Goal: Task Accomplishment & Management: Complete application form

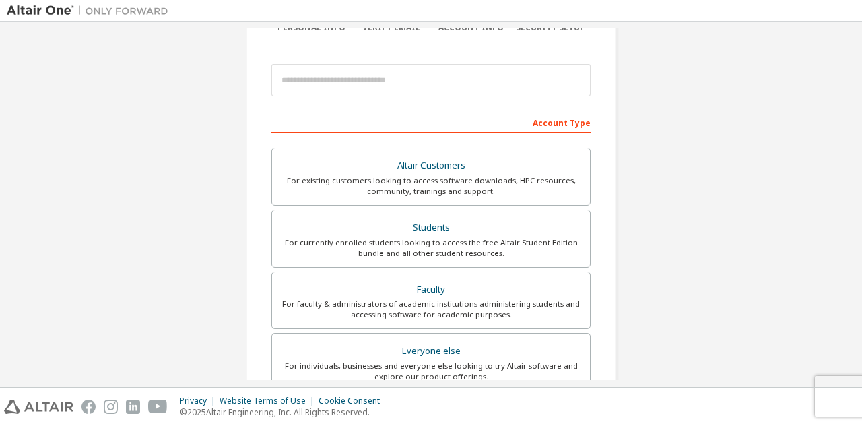
scroll to position [132, 0]
click at [405, 239] on div "For currently enrolled students looking to access the free Altair Student Editi…" at bounding box center [431, 247] width 302 height 22
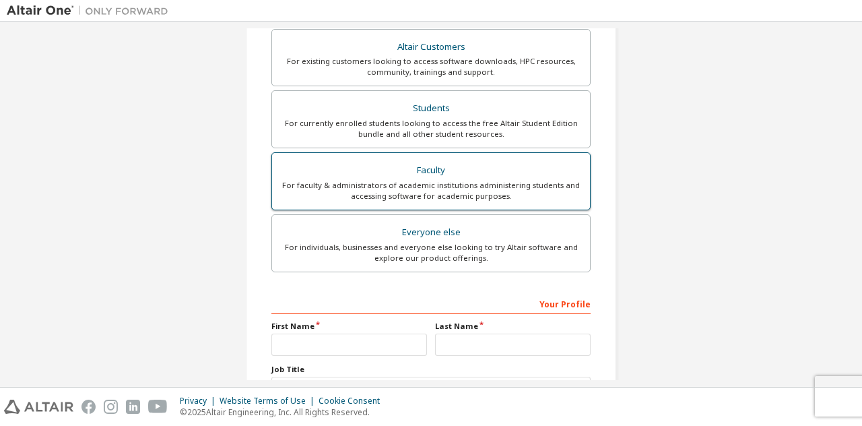
scroll to position [284, 0]
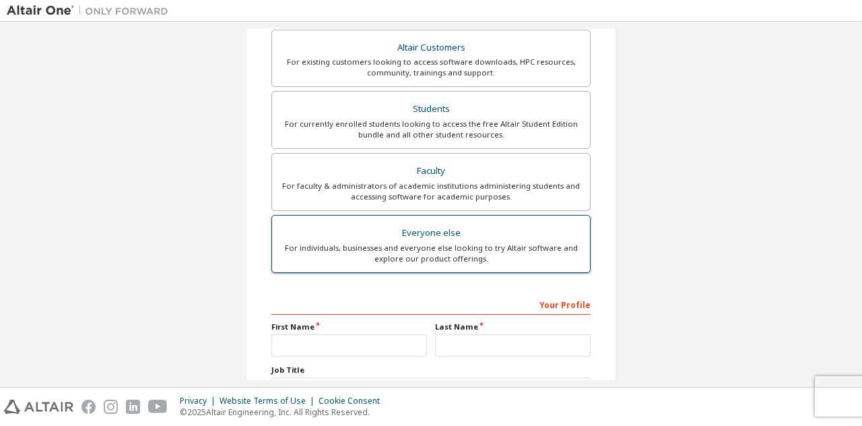
click at [489, 269] on label "Everyone else For individuals, businesses and everyone else looking to try Alta…" at bounding box center [430, 244] width 319 height 58
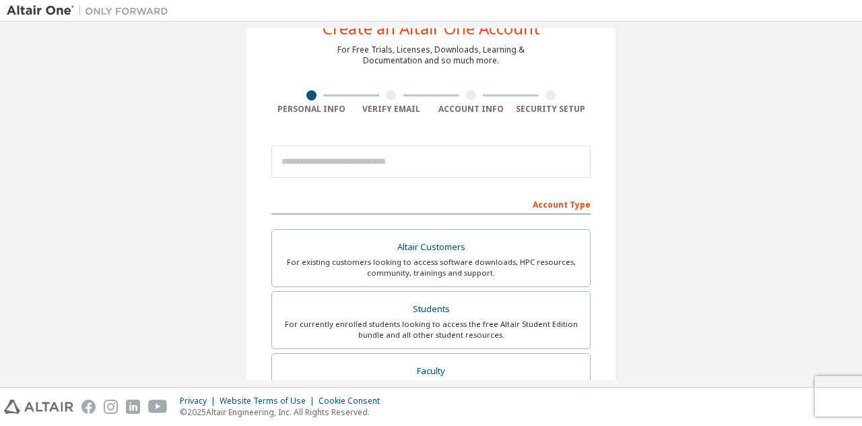
scroll to position [47, 0]
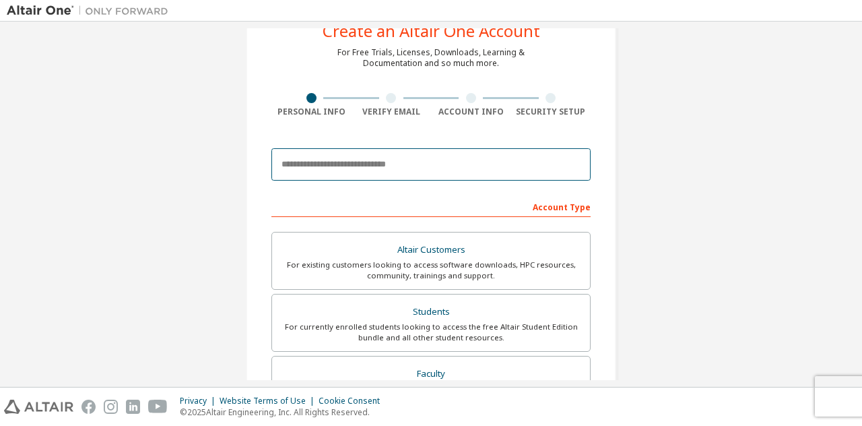
click at [551, 170] on input "email" at bounding box center [430, 164] width 319 height 32
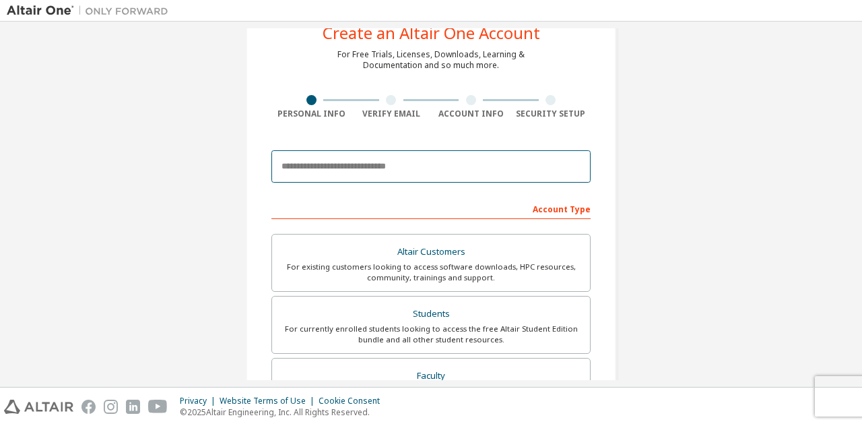
scroll to position [32, 0]
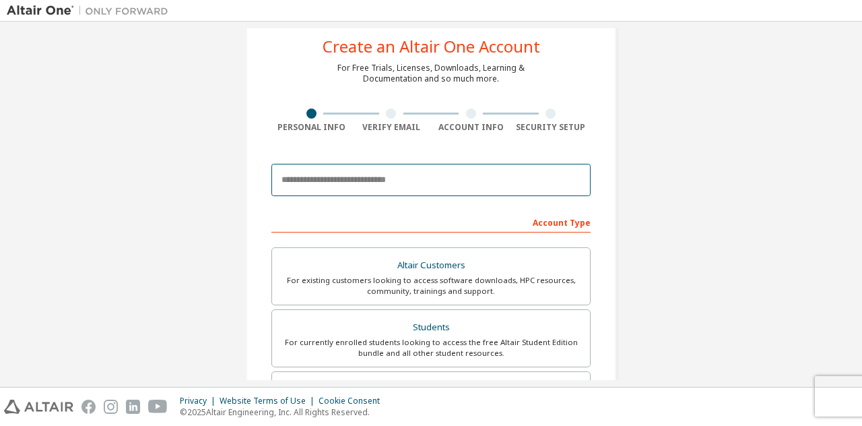
drag, startPoint x: 541, startPoint y: 174, endPoint x: 551, endPoint y: 170, distance: 10.9
click at [551, 170] on input "email" at bounding box center [430, 180] width 319 height 32
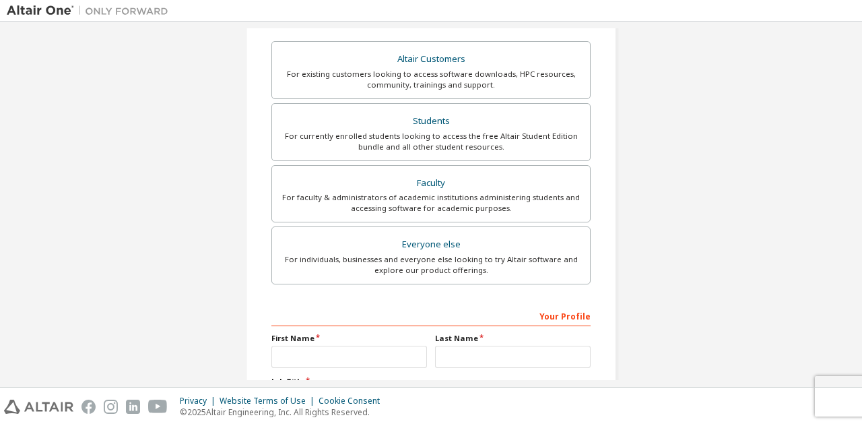
scroll to position [358, 0]
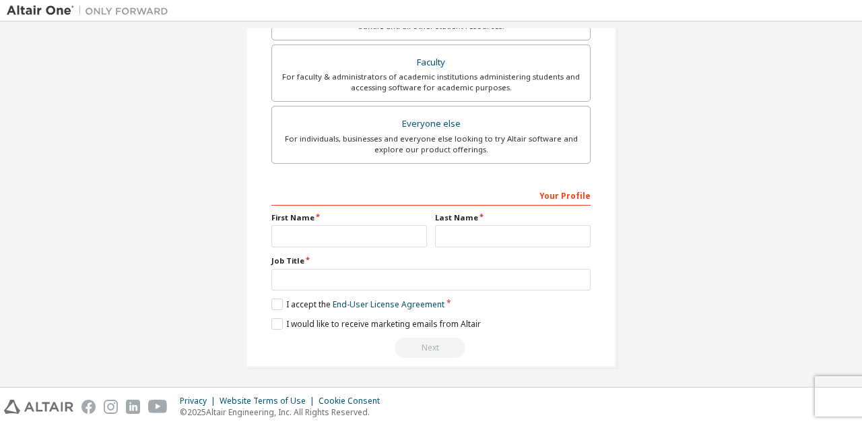
type input "**********"
click at [380, 239] on input "text" at bounding box center [349, 236] width 156 height 22
type input "****"
click at [476, 234] on input "text" at bounding box center [513, 236] width 156 height 22
type input "***"
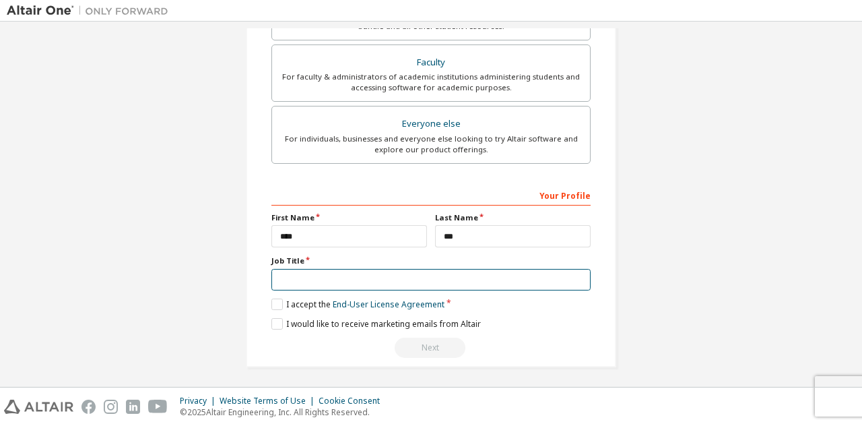
click at [461, 279] on input "text" at bounding box center [430, 280] width 319 height 22
type input "*"
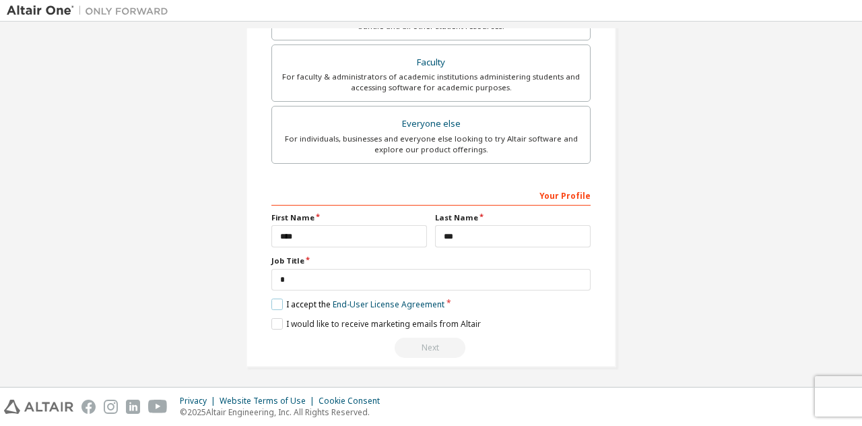
click at [278, 302] on label "I accept the End-User License Agreement" at bounding box center [357, 303] width 173 height 11
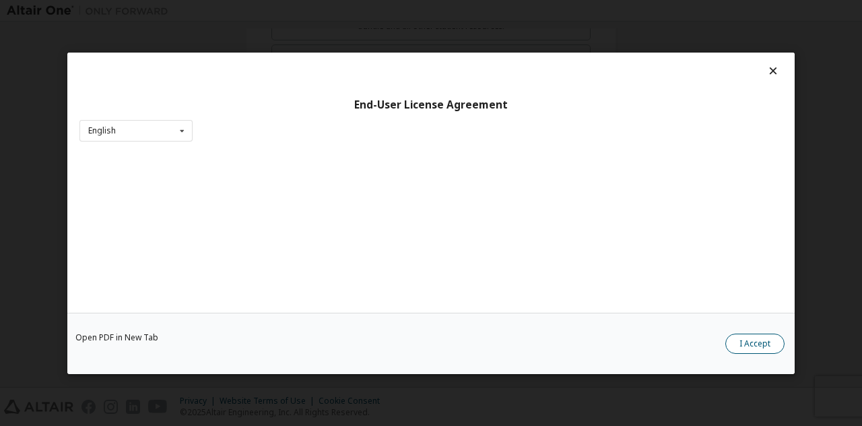
click at [750, 343] on button "I Accept" at bounding box center [754, 343] width 59 height 20
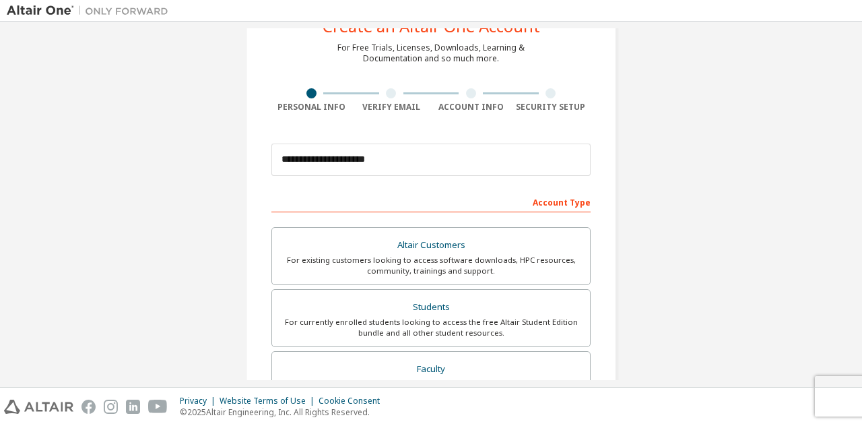
scroll to position [53, 0]
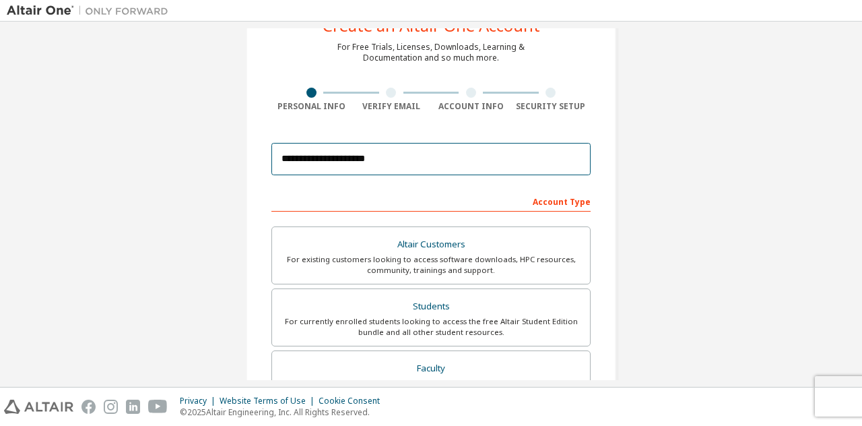
click at [457, 170] on input "**********" at bounding box center [430, 159] width 319 height 32
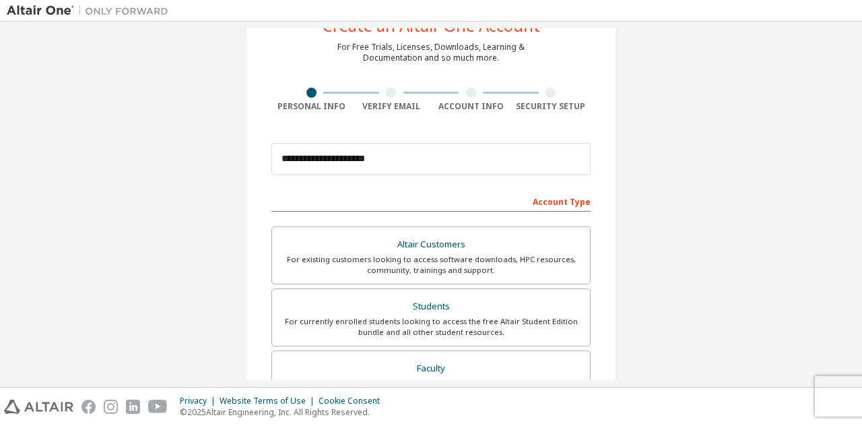
click at [649, 149] on div "**********" at bounding box center [431, 332] width 848 height 713
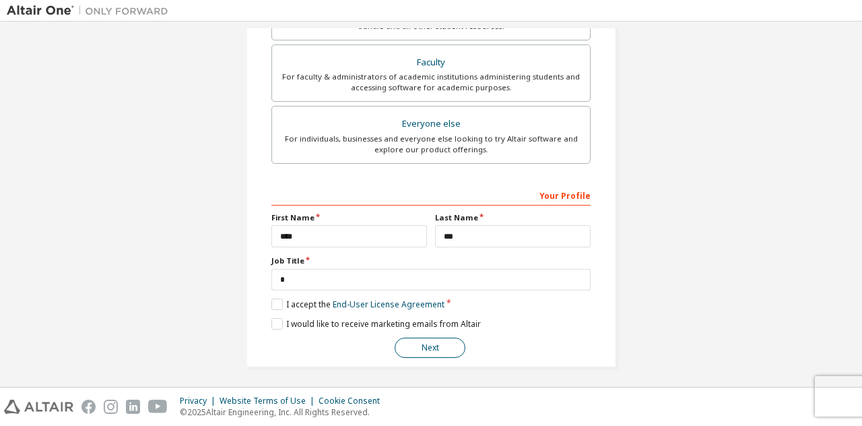
click at [438, 343] on button "Next" at bounding box center [430, 347] width 71 height 20
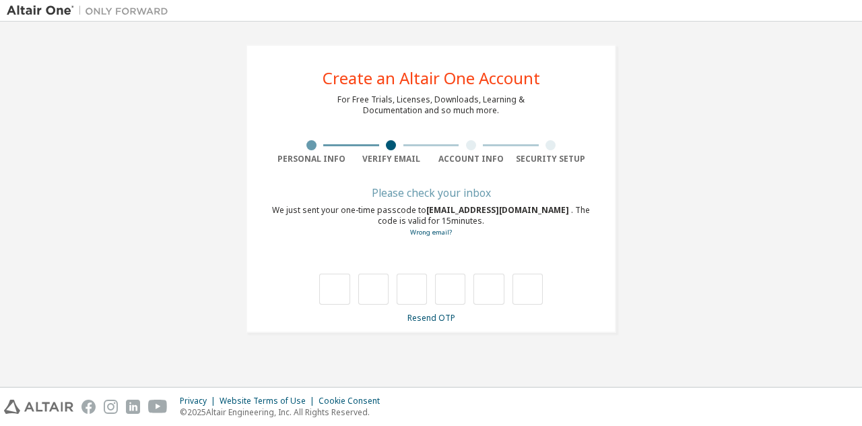
scroll to position [0, 0]
type input "*"
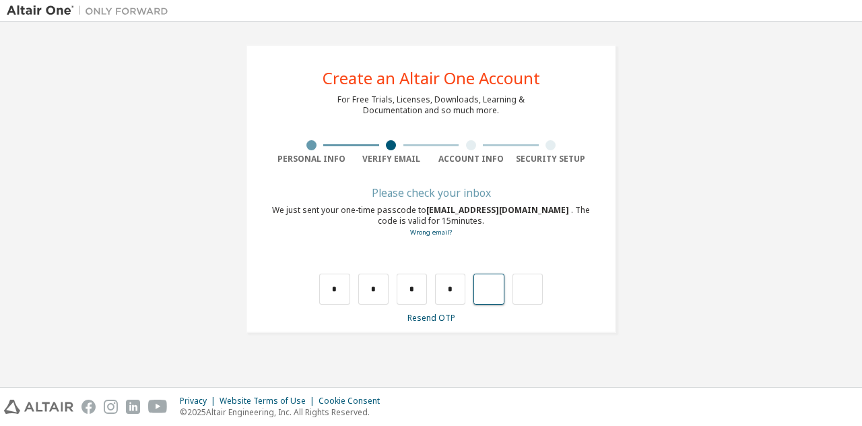
type input "*"
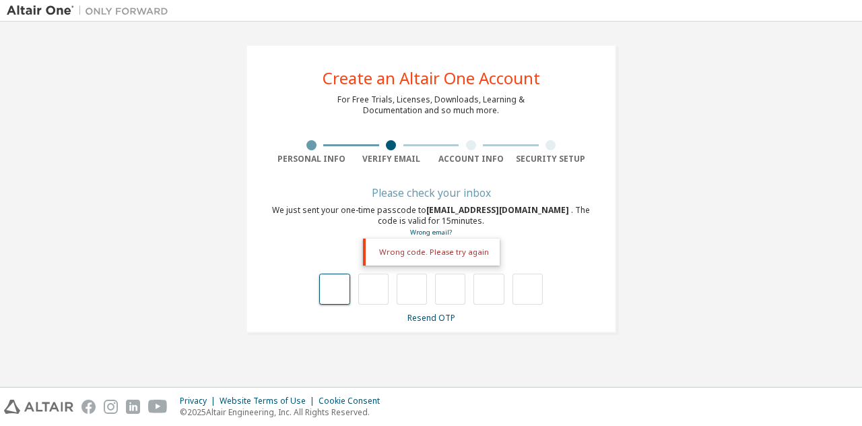
click at [334, 284] on input "text" at bounding box center [334, 288] width 30 height 31
type input "*"
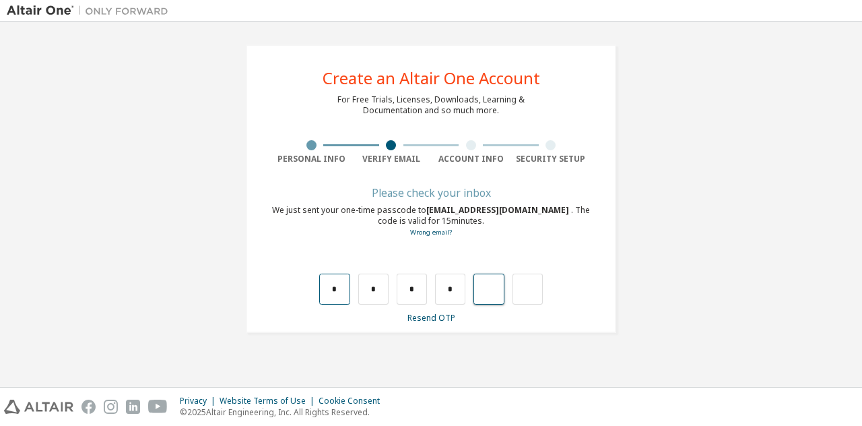
type input "*"
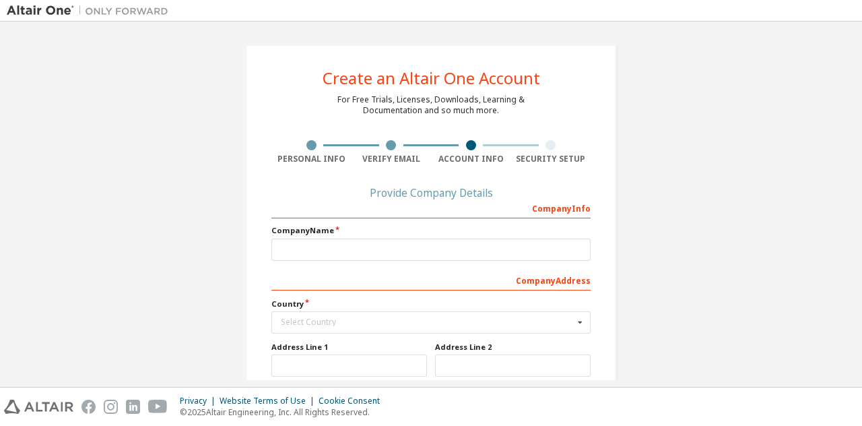
scroll to position [66, 0]
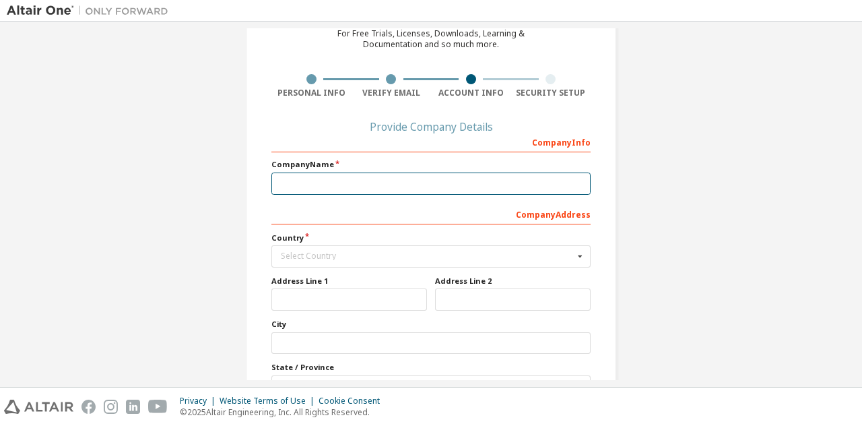
click at [342, 193] on input "text" at bounding box center [430, 183] width 319 height 22
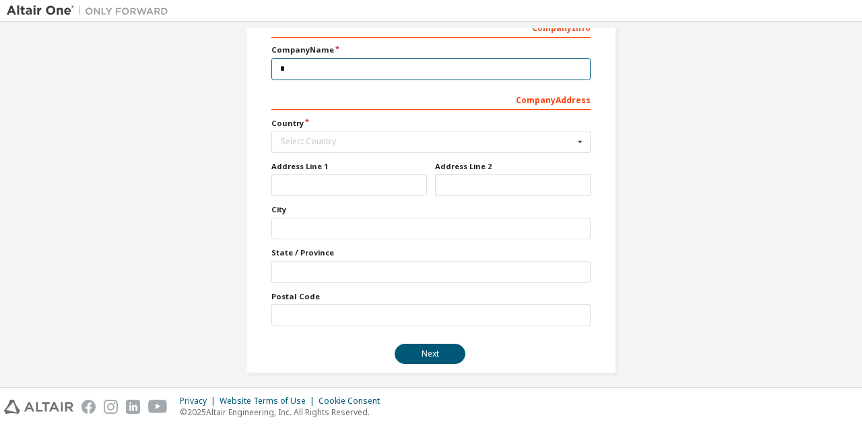
scroll to position [181, 0]
type input "*"
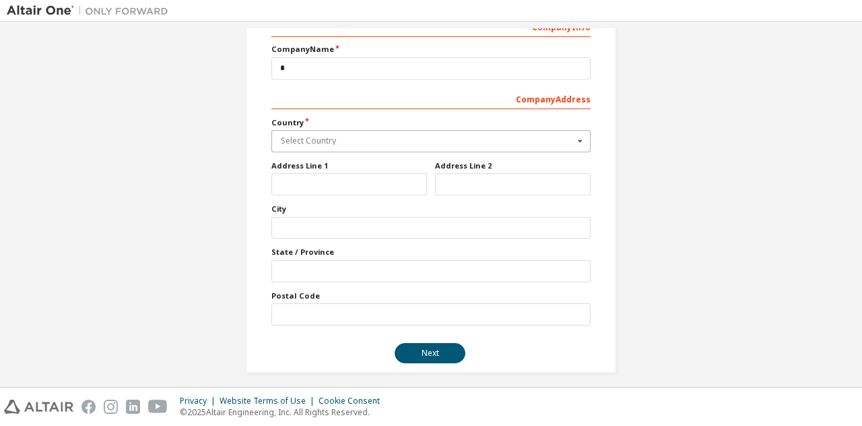
click at [362, 135] on input "text" at bounding box center [432, 141] width 318 height 21
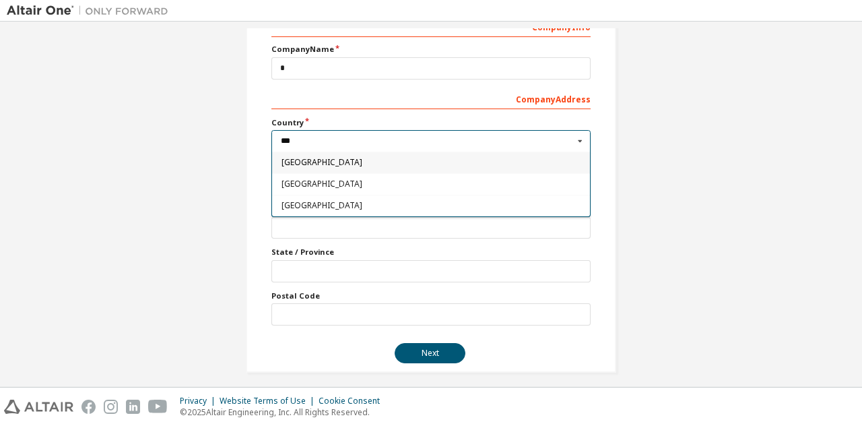
type input "***"
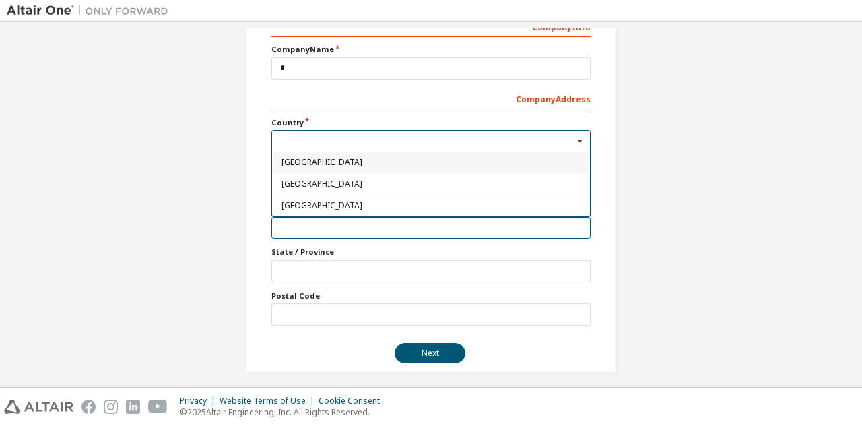
click at [325, 217] on input "text" at bounding box center [430, 228] width 319 height 22
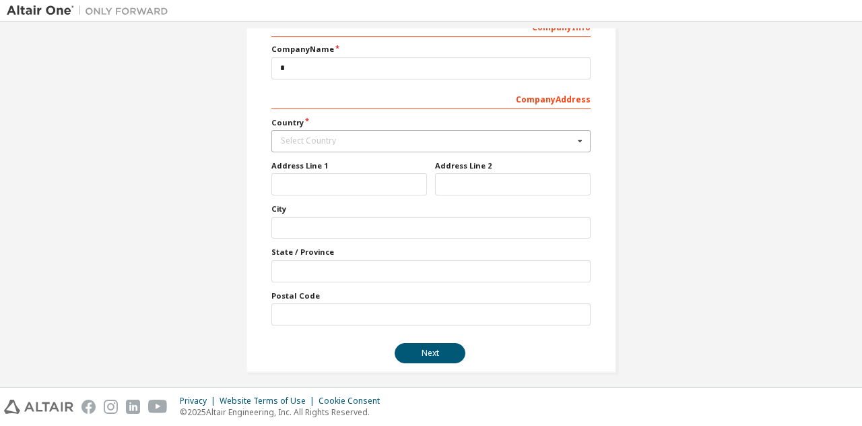
click at [350, 143] on div "Select Country" at bounding box center [427, 141] width 293 height 8
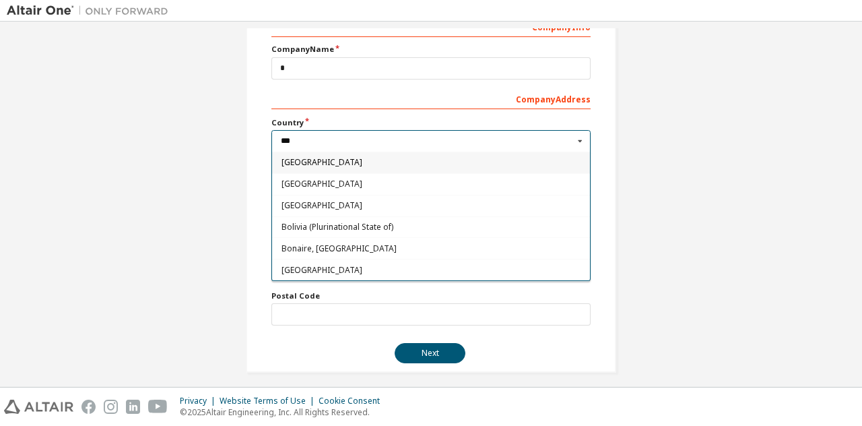
type input "****"
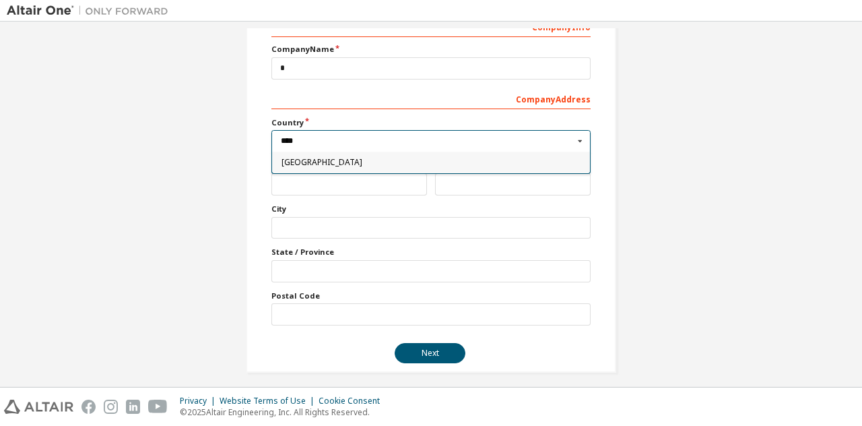
type input "***"
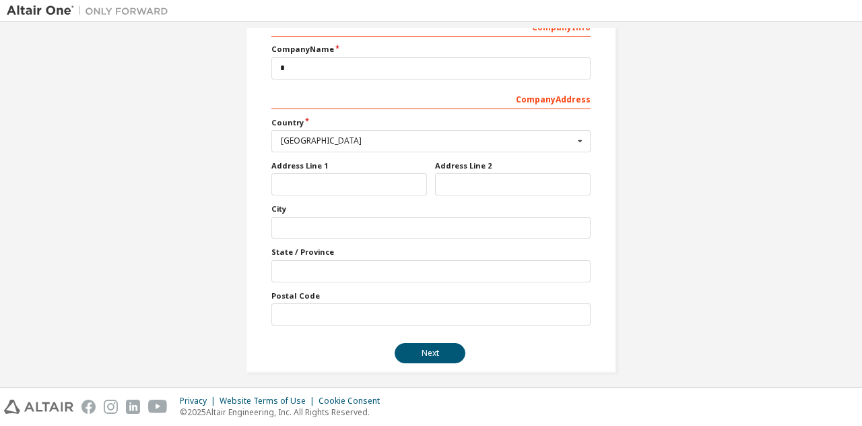
scroll to position [186, 0]
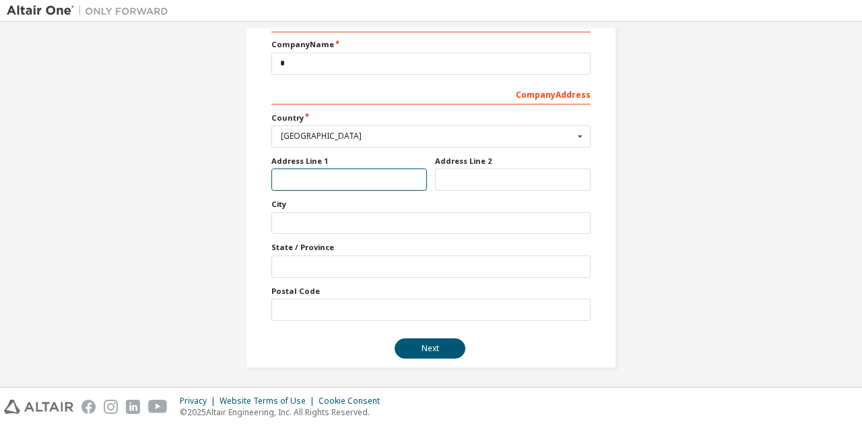
click at [366, 176] on input "text" at bounding box center [349, 179] width 156 height 22
click at [372, 207] on div "City" at bounding box center [430, 216] width 319 height 35
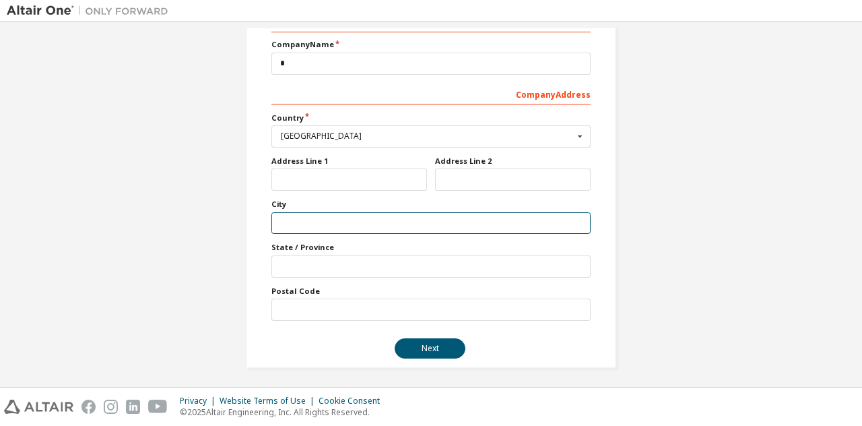
click at [376, 212] on input "text" at bounding box center [430, 223] width 319 height 22
type input "********"
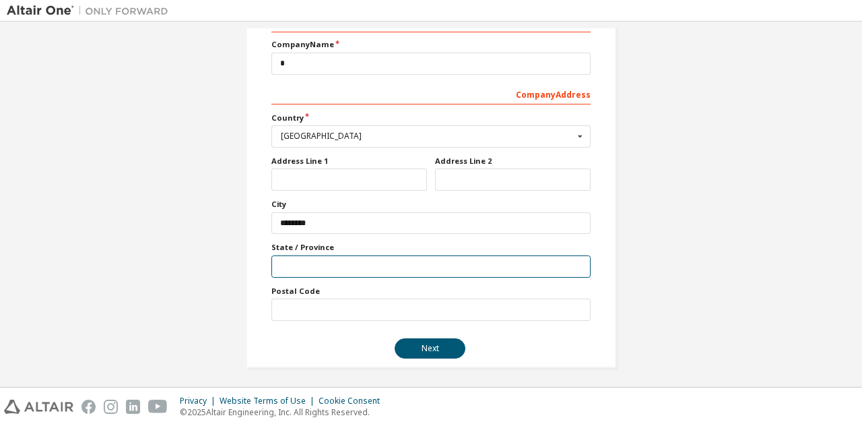
click at [426, 265] on input "text" at bounding box center [430, 266] width 319 height 22
type input "*"
type input "**********"
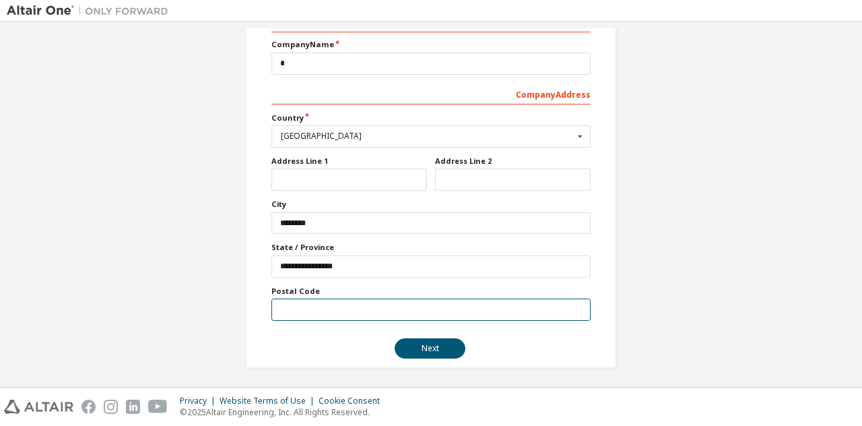
click at [425, 304] on input "text" at bounding box center [430, 309] width 319 height 22
type input "*"
type input "*****"
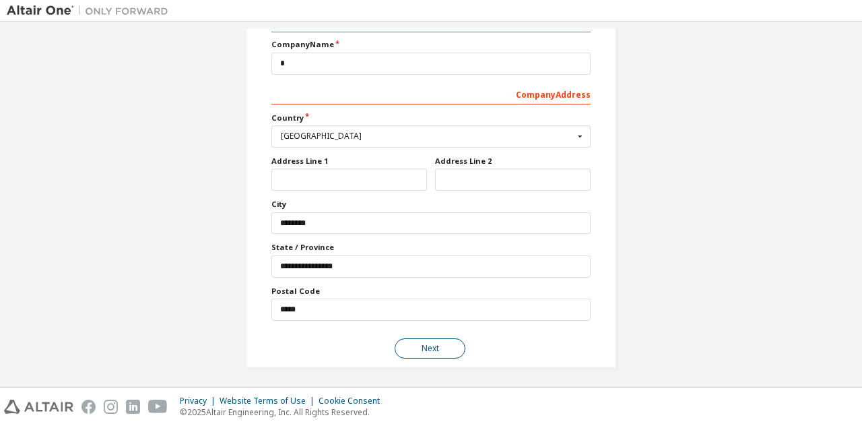
click at [420, 339] on button "Next" at bounding box center [430, 348] width 71 height 20
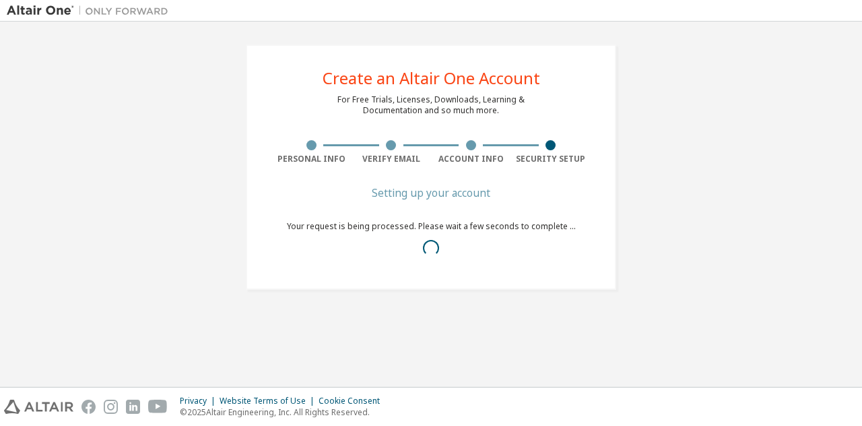
scroll to position [0, 0]
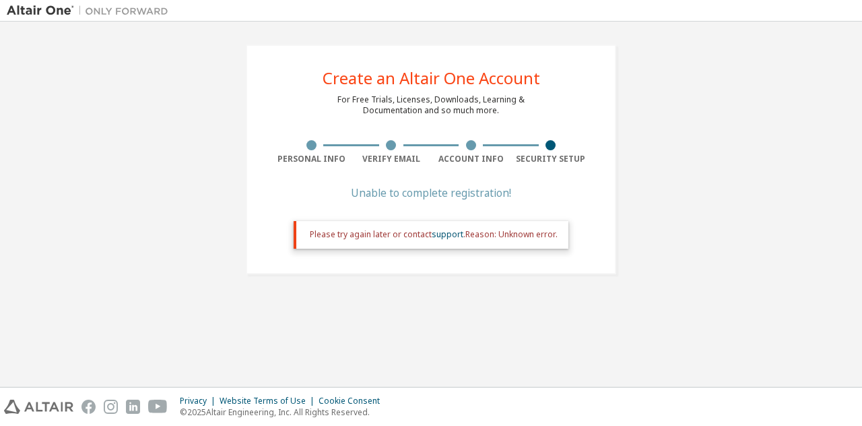
click at [520, 240] on div "Please try again later or contact support . Reason: Unknown error." at bounding box center [434, 234] width 248 height 11
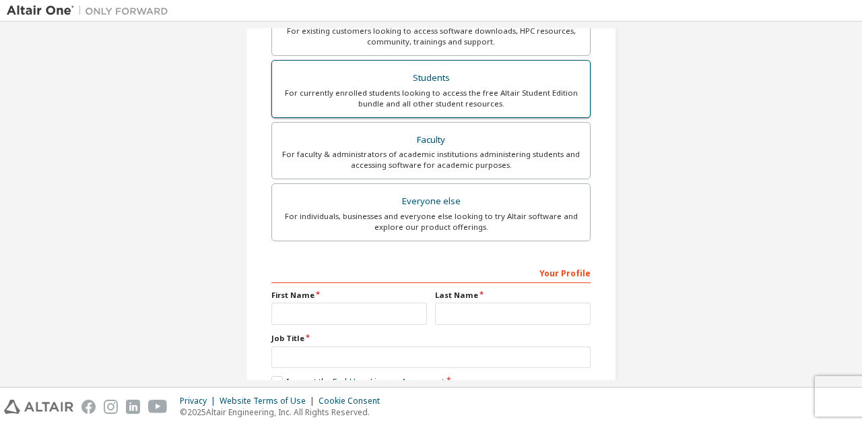
scroll to position [280, 0]
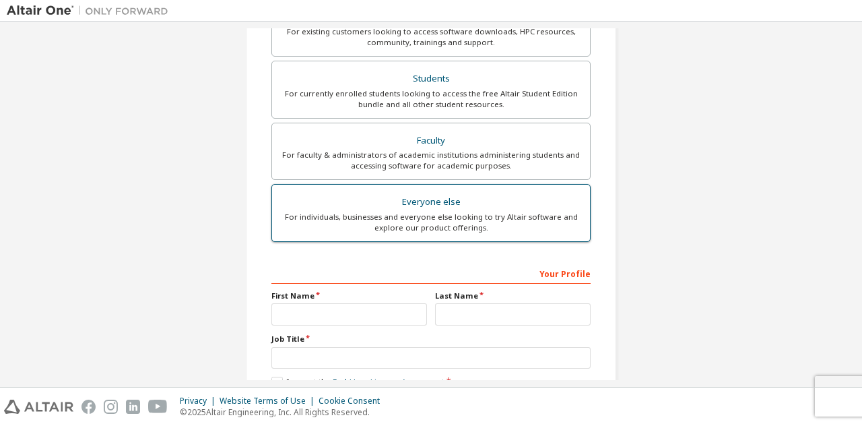
click at [490, 230] on div "For individuals, businesses and everyone else looking to try Altair software an…" at bounding box center [431, 222] width 302 height 22
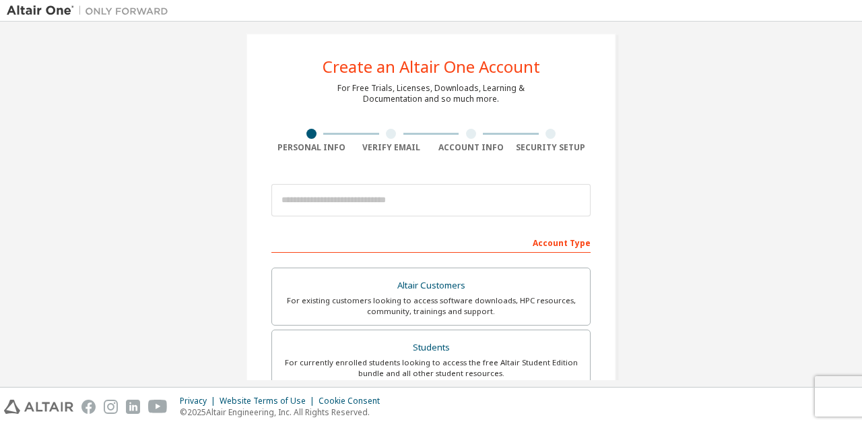
scroll to position [0, 0]
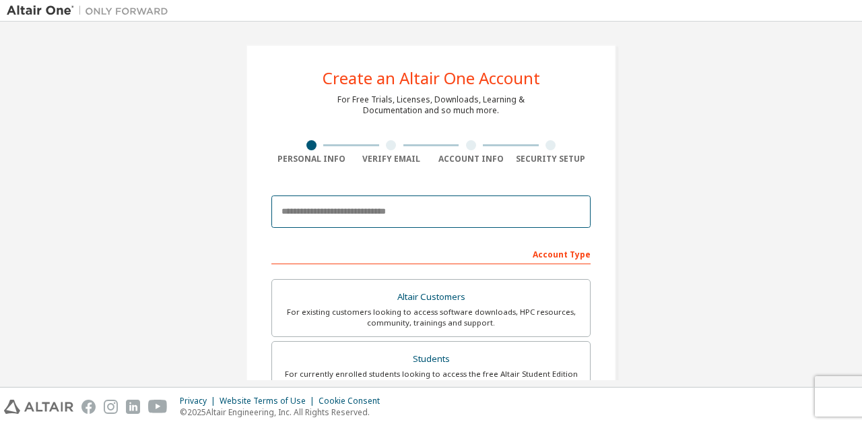
click at [461, 213] on input "email" at bounding box center [430, 211] width 319 height 32
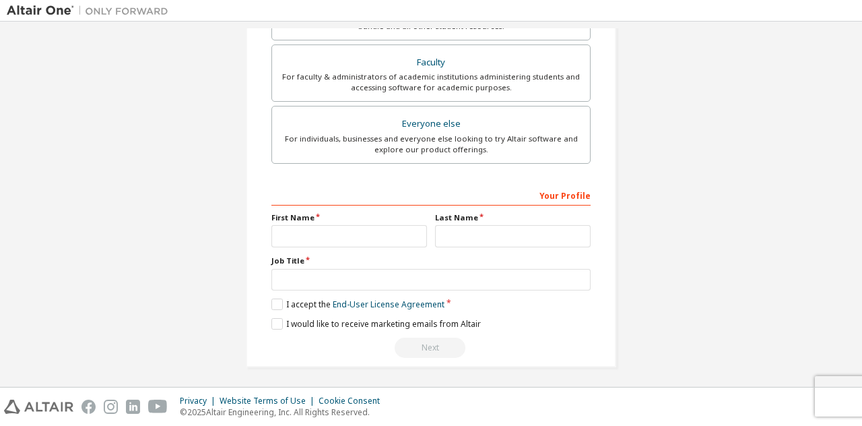
type input "**********"
click at [369, 234] on input "text" at bounding box center [349, 236] width 156 height 22
type input "****"
click at [483, 225] on input "text" at bounding box center [513, 236] width 156 height 22
type input "***"
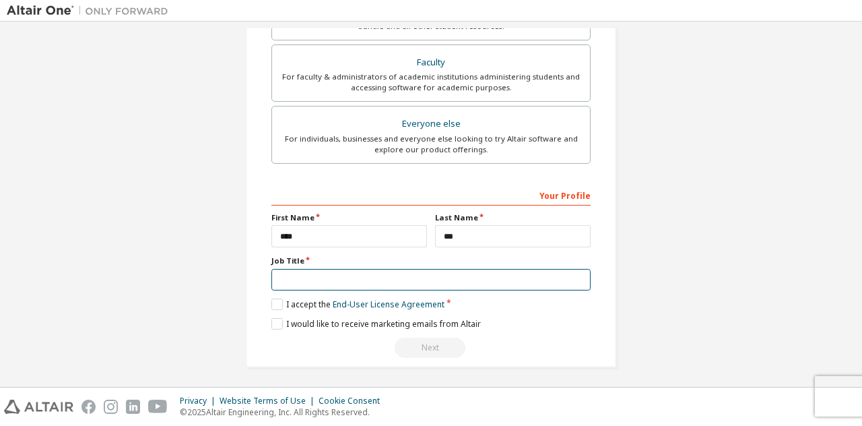
click at [469, 269] on input "text" at bounding box center [430, 280] width 319 height 22
type input "*"
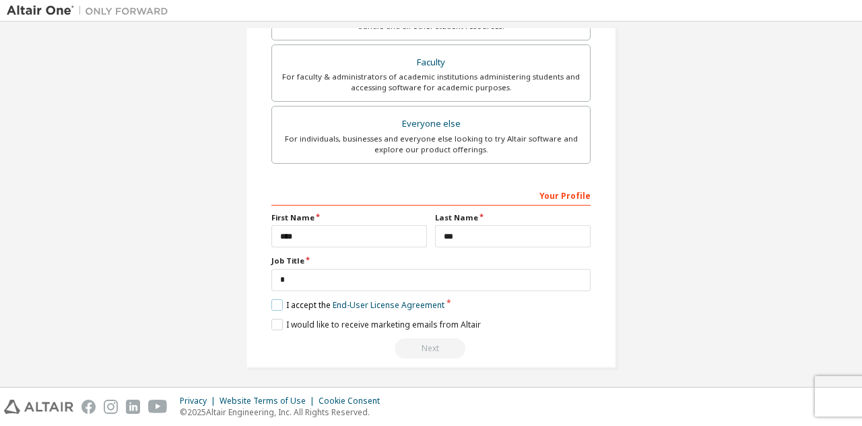
click at [278, 302] on label "I accept the End-User License Agreement" at bounding box center [357, 304] width 173 height 11
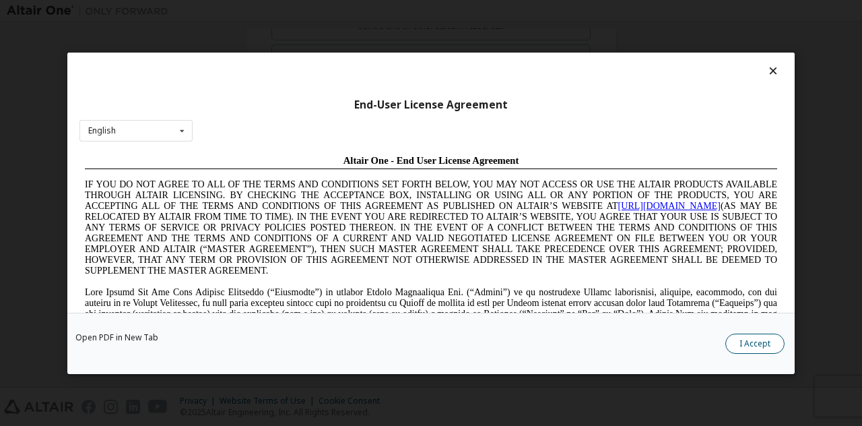
scroll to position [0, 0]
click at [753, 347] on button "I Accept" at bounding box center [754, 343] width 59 height 20
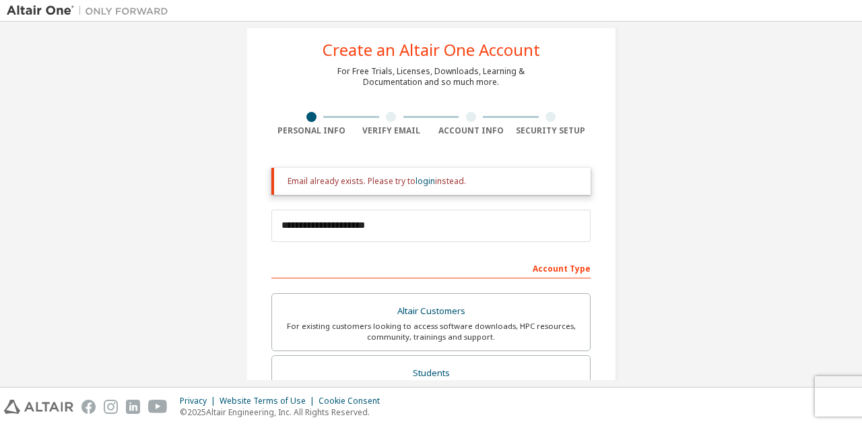
scroll to position [28, 0]
click at [424, 180] on link "login" at bounding box center [425, 181] width 20 height 11
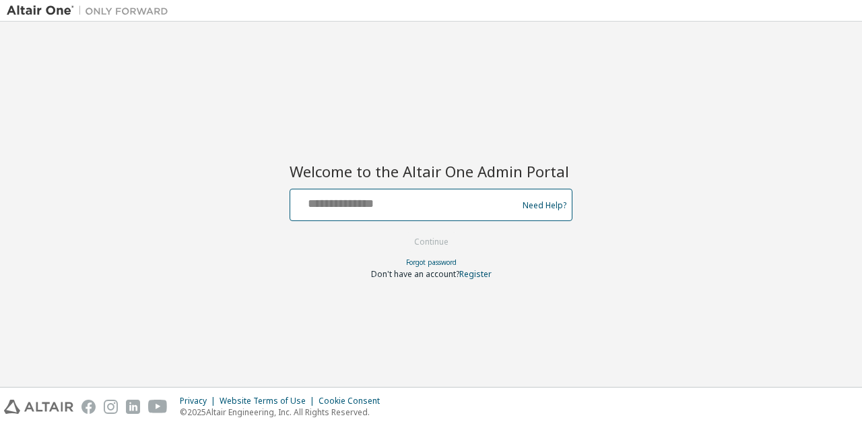
click at [411, 197] on input "text" at bounding box center [406, 202] width 220 height 20
type input "**********"
click at [400, 232] on button "Continue" at bounding box center [431, 242] width 63 height 20
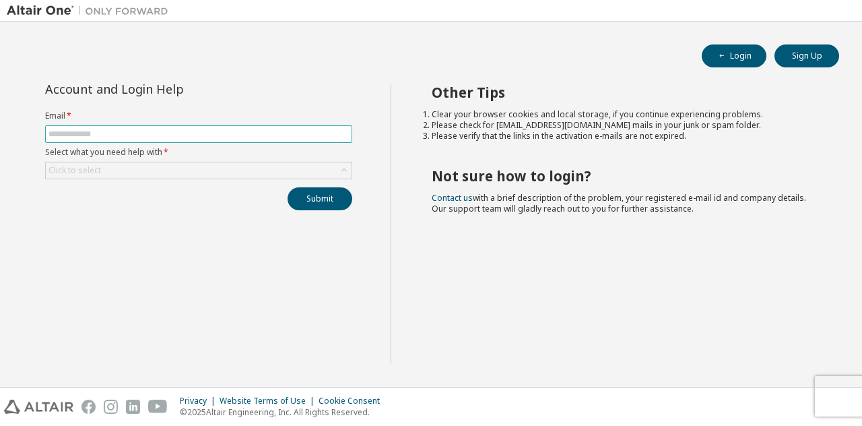
click at [203, 135] on input "text" at bounding box center [198, 134] width 300 height 11
type input "*"
type input "**********"
click at [187, 165] on div "Click to select" at bounding box center [199, 170] width 306 height 16
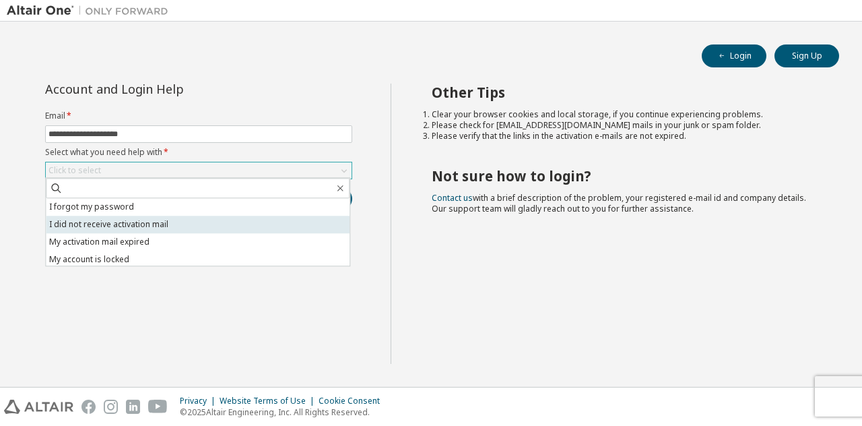
click at [152, 228] on li "I did not receive activation mail" at bounding box center [198, 224] width 304 height 18
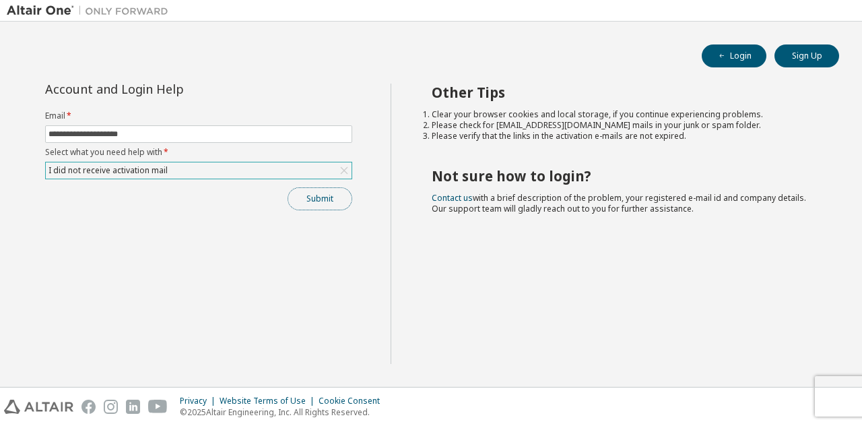
click at [320, 201] on button "Submit" at bounding box center [320, 198] width 65 height 23
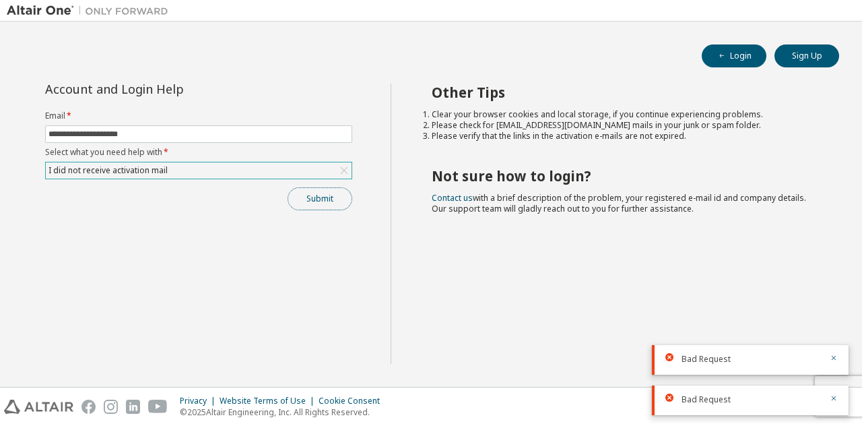
click at [320, 201] on button "Submit" at bounding box center [320, 198] width 65 height 23
click at [320, 201] on div "Submit" at bounding box center [198, 198] width 307 height 23
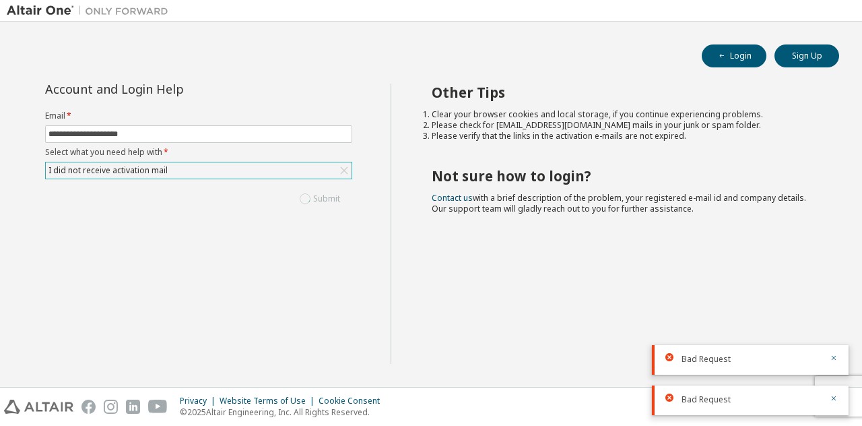
click at [320, 201] on div "Submit" at bounding box center [198, 198] width 307 height 23
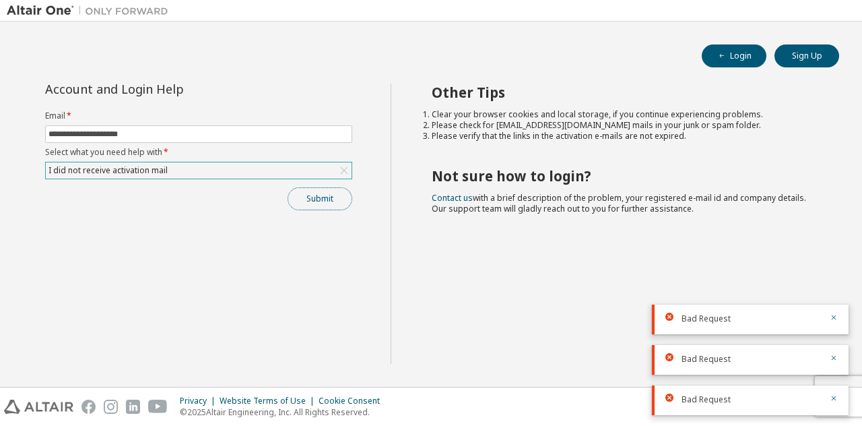
click at [320, 201] on button "Submit" at bounding box center [320, 198] width 65 height 23
click at [320, 201] on div "Submit" at bounding box center [198, 198] width 307 height 23
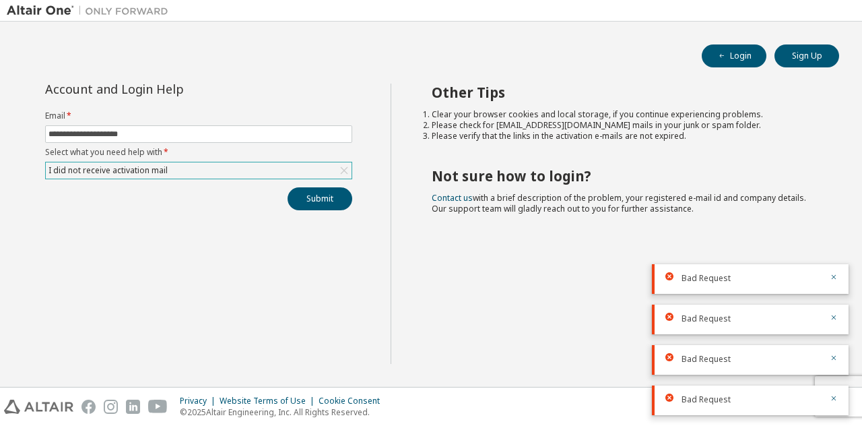
click at [347, 164] on icon at bounding box center [343, 170] width 13 height 13
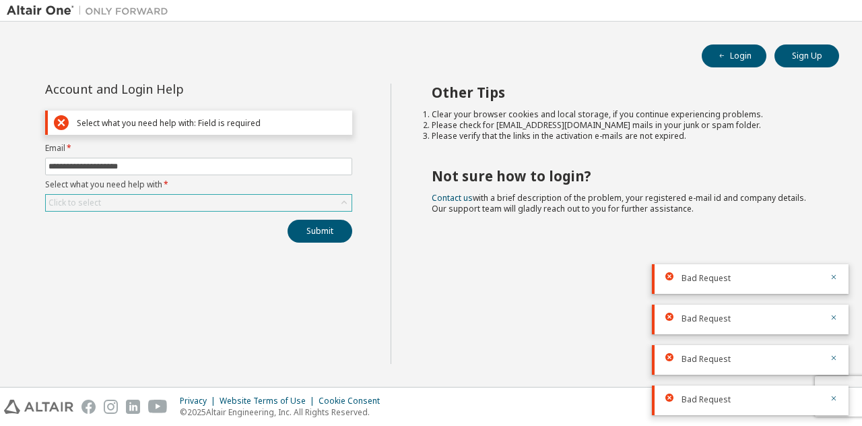
click at [217, 205] on div "Click to select" at bounding box center [199, 203] width 306 height 16
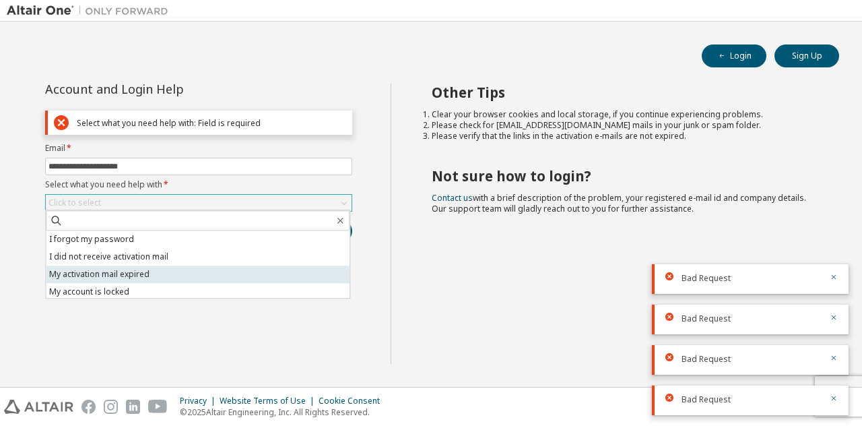
click at [194, 272] on li "My activation mail expired" at bounding box center [198, 274] width 304 height 18
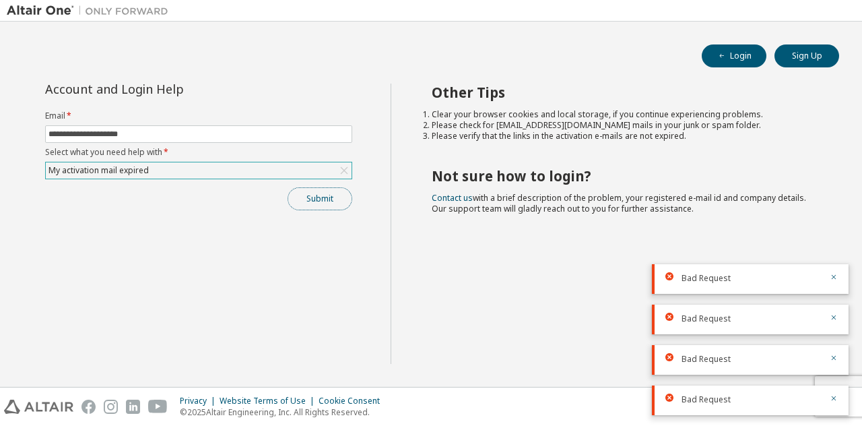
click at [318, 205] on button "Submit" at bounding box center [320, 198] width 65 height 23
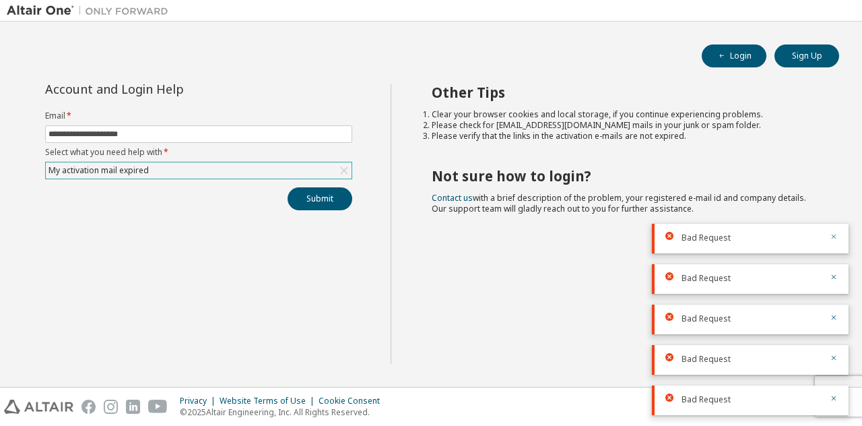
click at [836, 237] on icon "button" at bounding box center [834, 236] width 8 height 8
click at [448, 314] on div "Other Tips Clear your browser cookies and local storage, if you continue experi…" at bounding box center [623, 223] width 465 height 280
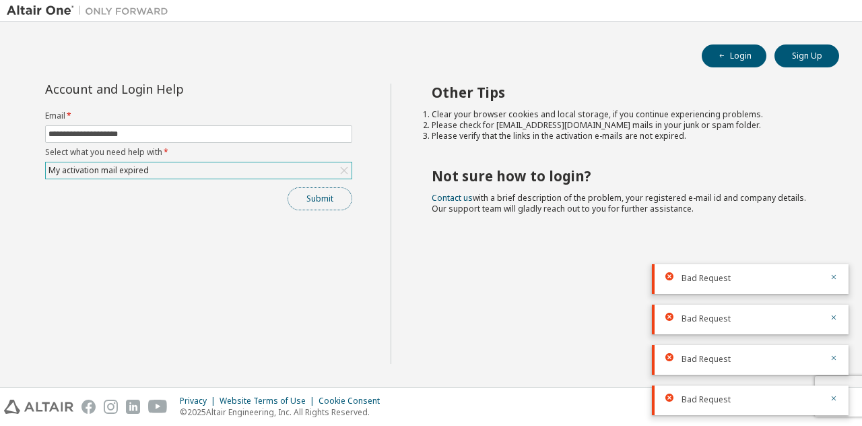
click at [313, 197] on button "Submit" at bounding box center [320, 198] width 65 height 23
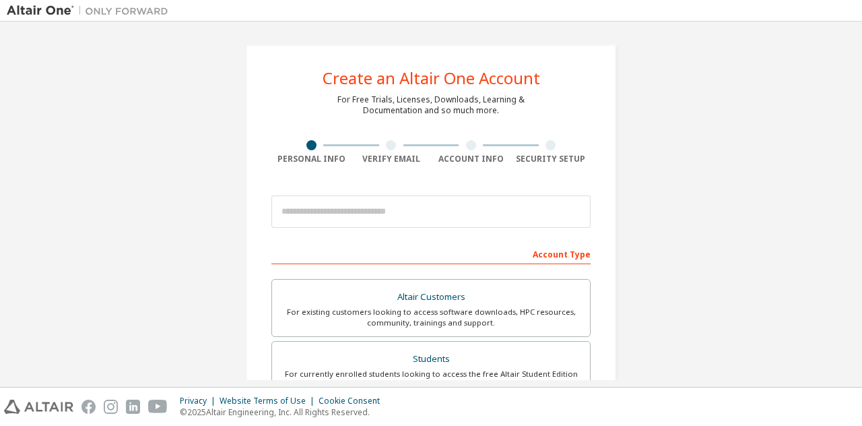
scroll to position [62, 0]
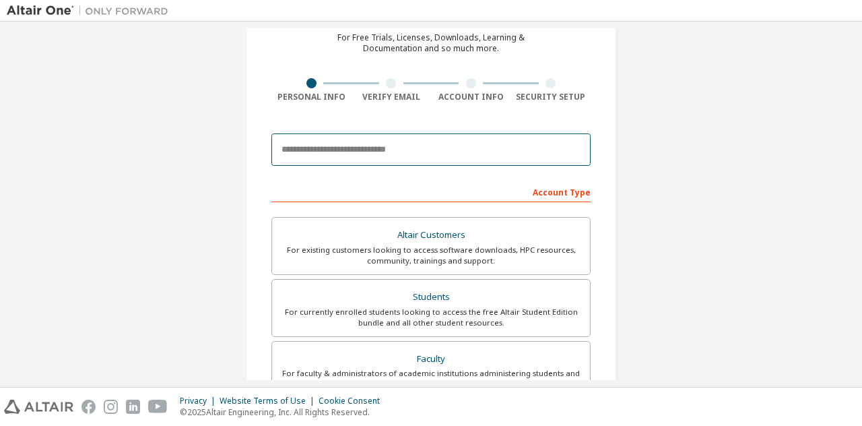
click at [389, 150] on input "email" at bounding box center [430, 149] width 319 height 32
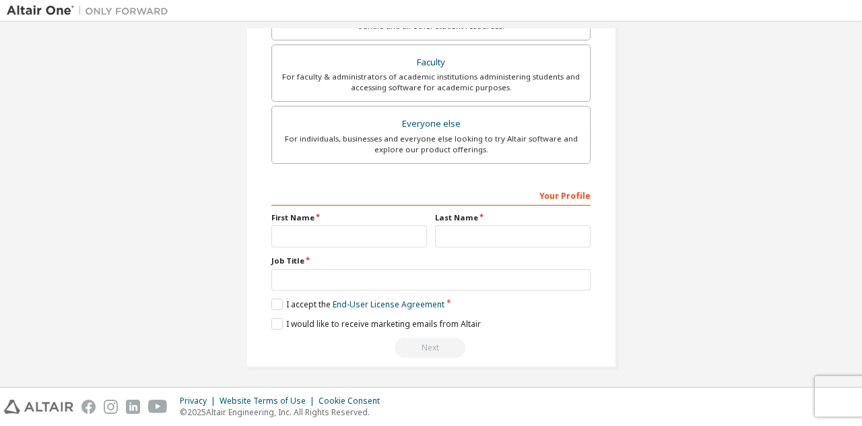
type input "**********"
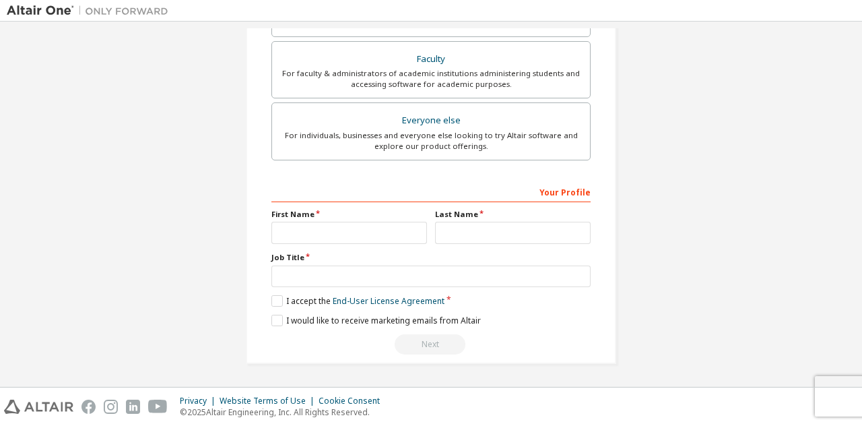
click at [389, 150] on div "For individuals, businesses and everyone else looking to try Altair software an…" at bounding box center [431, 141] width 302 height 22
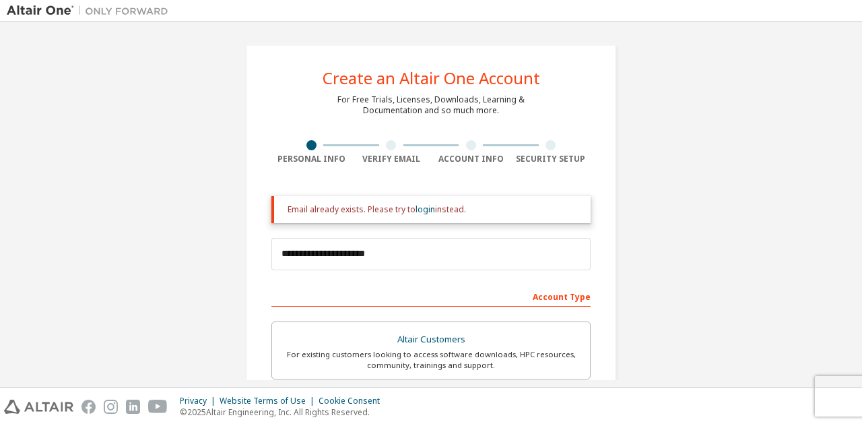
scroll to position [401, 0]
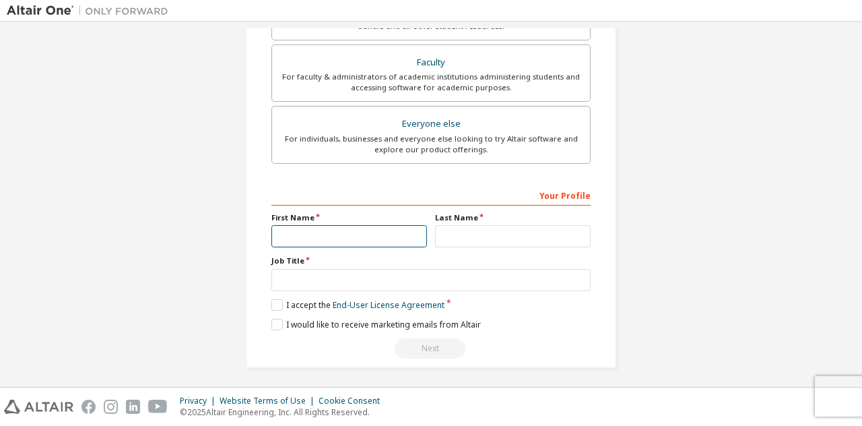
click at [409, 236] on input "text" at bounding box center [349, 236] width 156 height 22
type input "*"
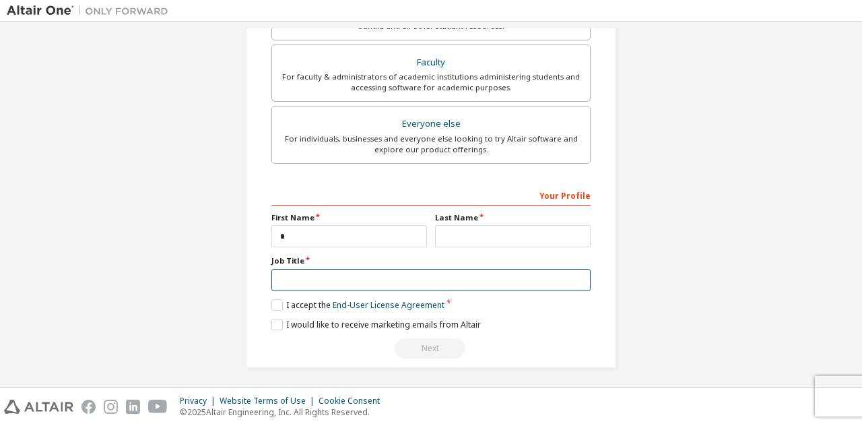
click at [322, 271] on input "text" at bounding box center [430, 280] width 319 height 22
type input "*"
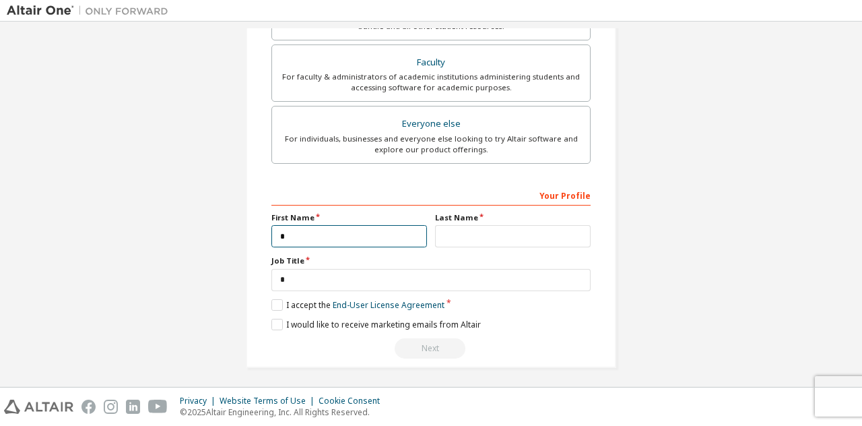
click at [321, 226] on input "*" at bounding box center [349, 236] width 156 height 22
type input "****"
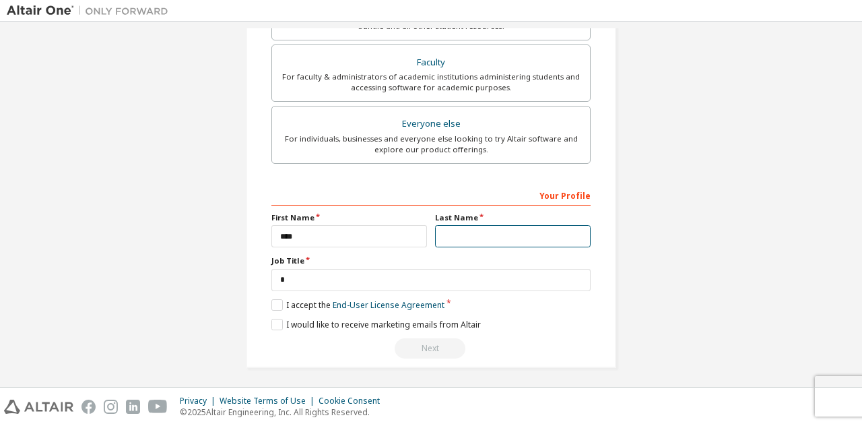
click at [452, 230] on input "text" at bounding box center [513, 236] width 156 height 22
type input "****"
click at [279, 304] on label "I accept the End-User License Agreement" at bounding box center [357, 304] width 173 height 11
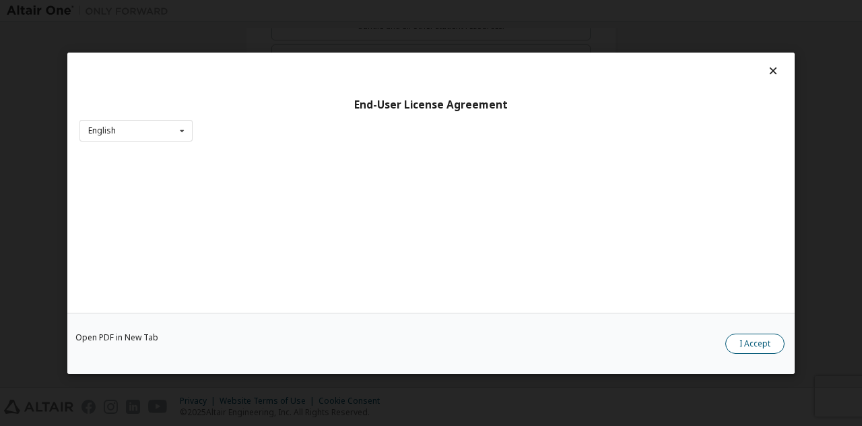
click at [741, 336] on button "I Accept" at bounding box center [754, 343] width 59 height 20
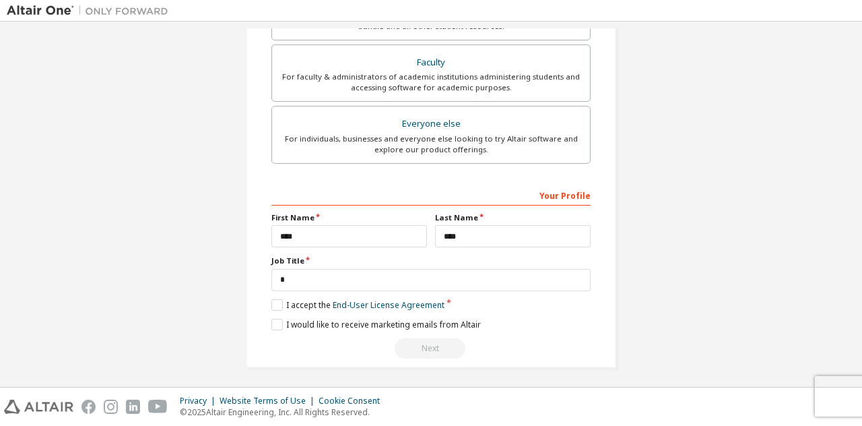
click at [455, 351] on div "Next" at bounding box center [430, 348] width 319 height 20
click at [469, 199] on div "Your Profile" at bounding box center [430, 195] width 319 height 22
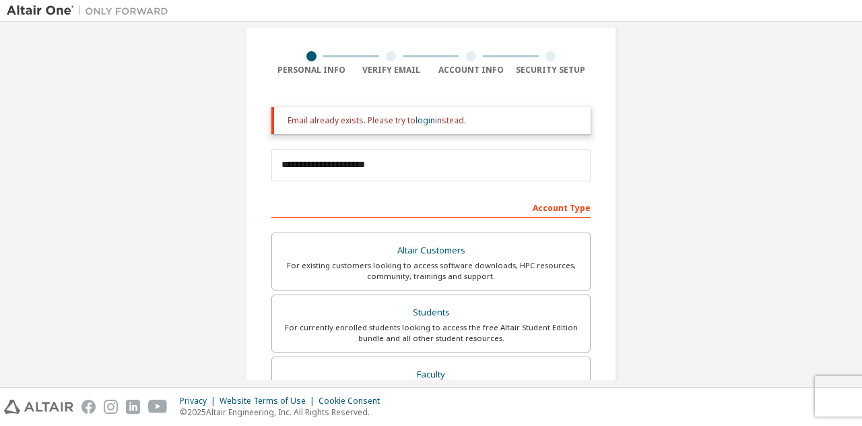
scroll to position [65, 0]
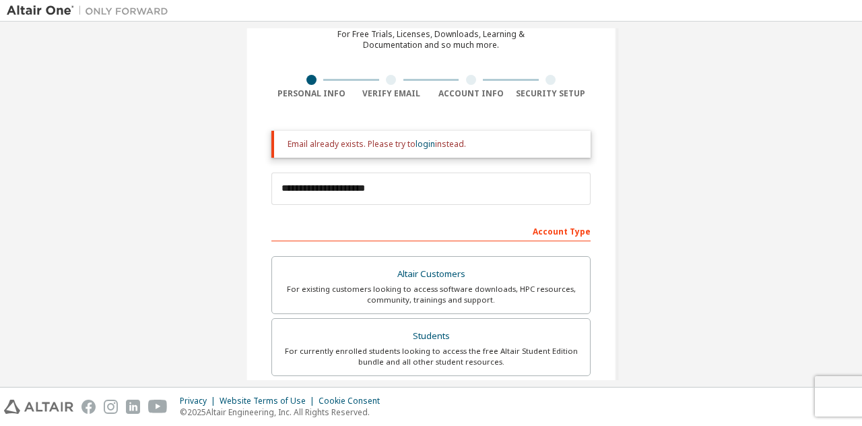
click at [549, 76] on div at bounding box center [550, 80] width 10 height 10
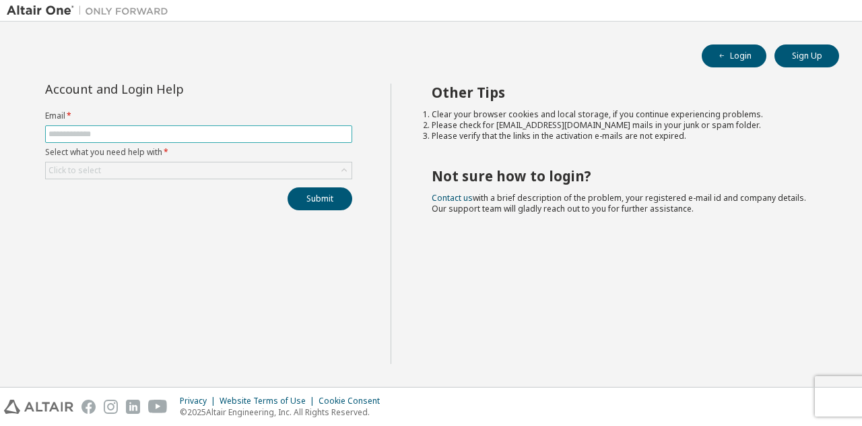
click at [281, 137] on input "text" at bounding box center [198, 134] width 300 height 11
type input "**********"
click at [261, 154] on label "Select what you need help with *" at bounding box center [198, 152] width 307 height 11
click at [236, 168] on div "Click to select" at bounding box center [199, 170] width 306 height 16
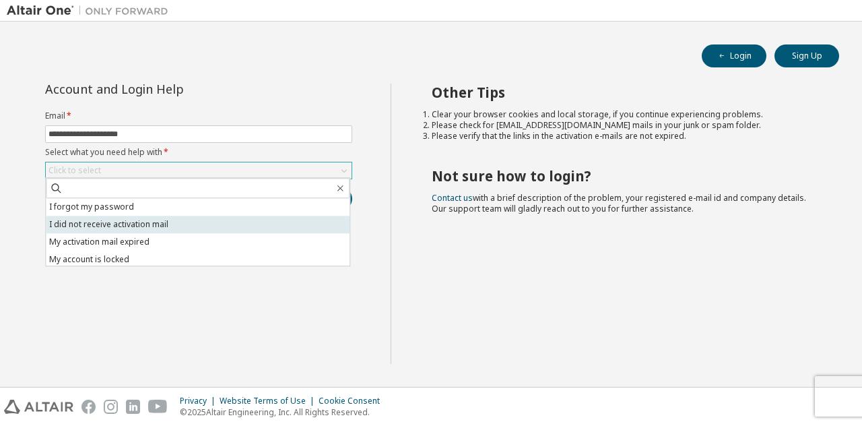
scroll to position [38, 0]
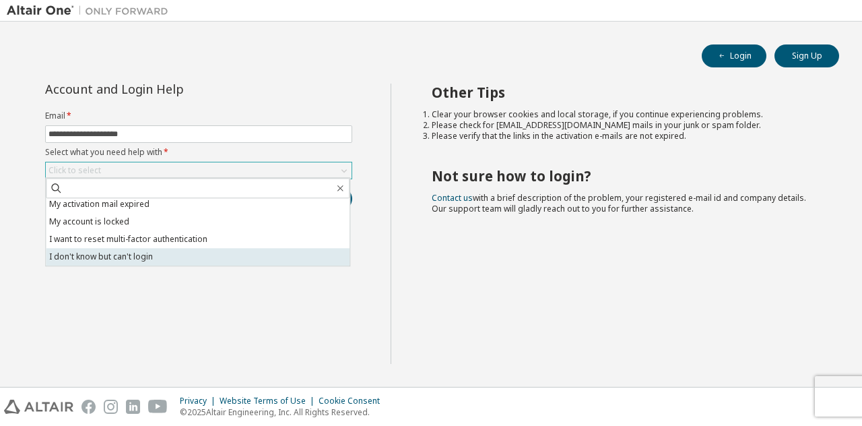
click at [180, 264] on li "I don't know but can't login" at bounding box center [198, 257] width 304 height 18
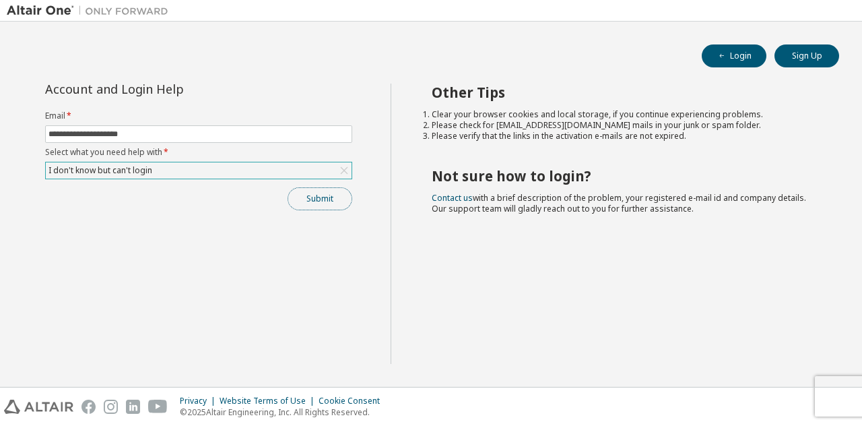
click at [318, 193] on button "Submit" at bounding box center [320, 198] width 65 height 23
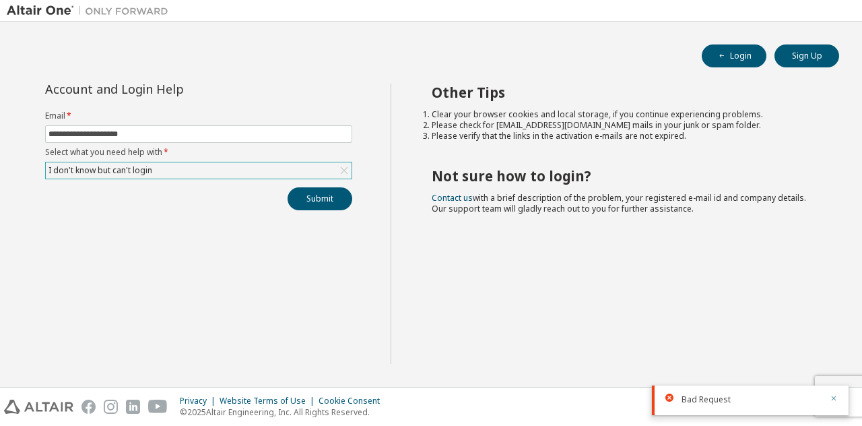
click at [835, 398] on icon "button" at bounding box center [834, 398] width 8 height 8
click at [835, 398] on body "**********" at bounding box center [431, 213] width 862 height 426
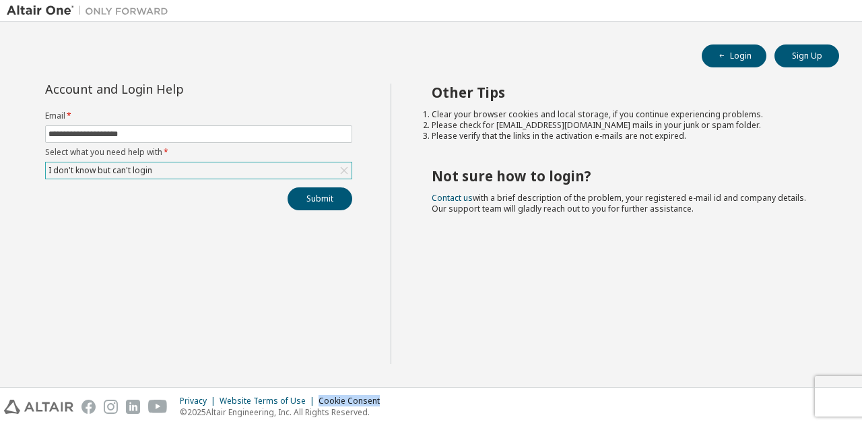
click at [835, 398] on div "Privacy Website Terms of Use Cookie Consent © 2025 Altair Engineering, Inc. All…" at bounding box center [431, 406] width 862 height 38
click at [434, 372] on div "**********" at bounding box center [431, 231] width 848 height 296
click at [366, 399] on div "Cookie Consent" at bounding box center [352, 400] width 69 height 11
click at [304, 199] on button "Submit" at bounding box center [320, 198] width 65 height 23
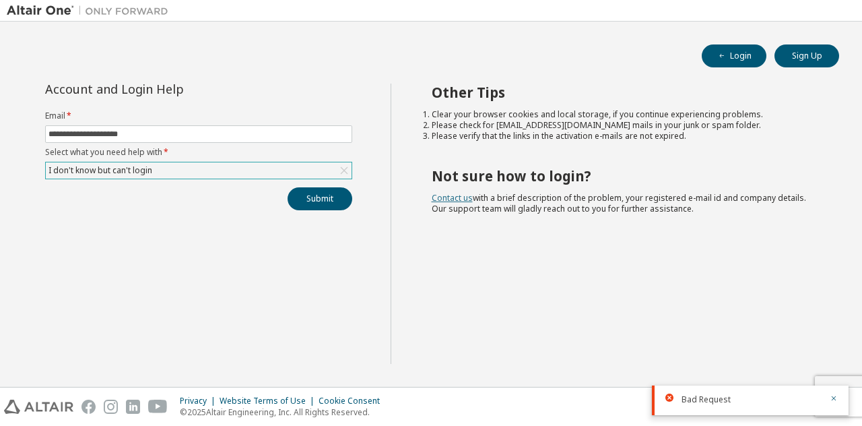
click at [435, 197] on link "Contact us" at bounding box center [452, 197] width 41 height 11
